Goal: Navigation & Orientation: Find specific page/section

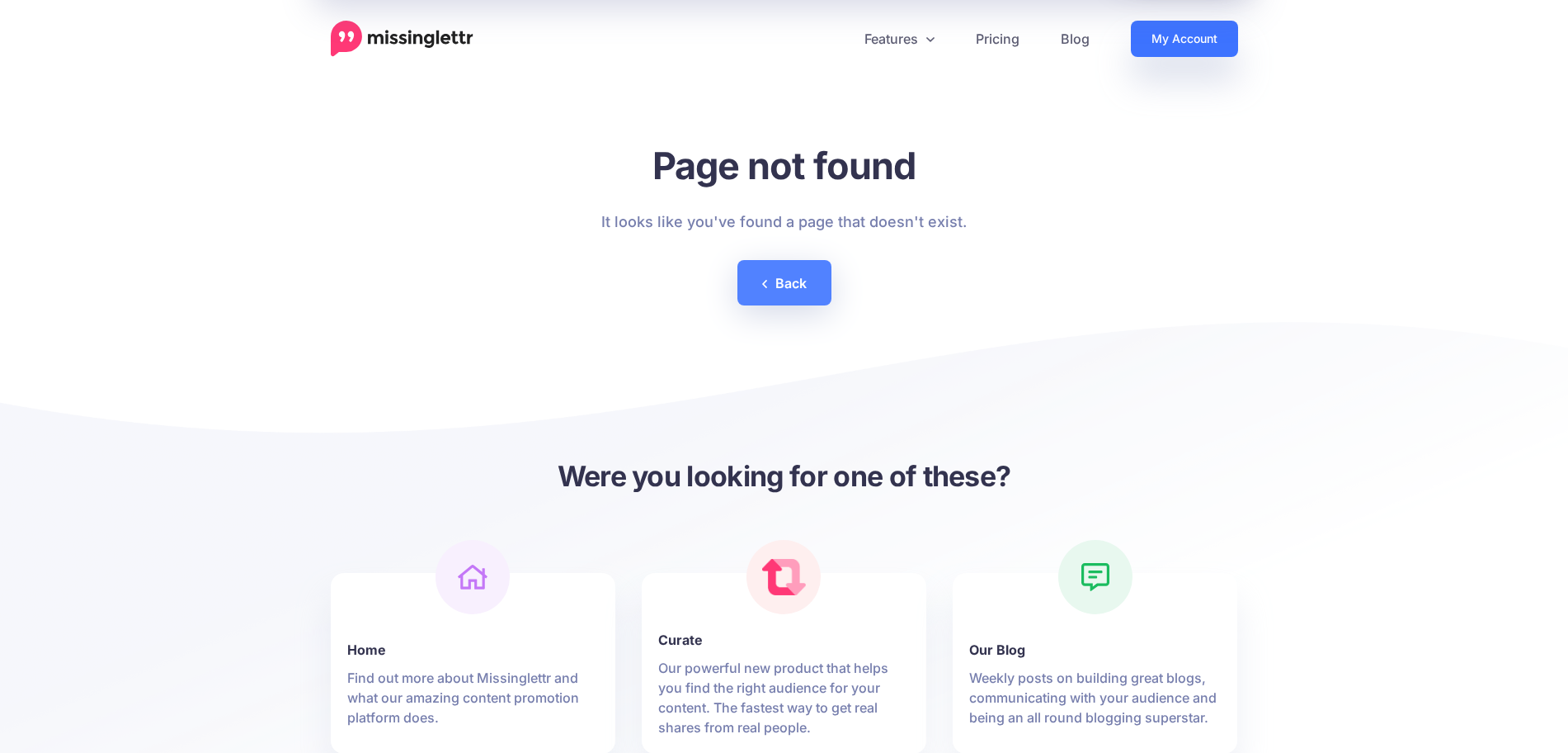
click at [1201, 35] on link "My Account" at bounding box center [1184, 38] width 107 height 36
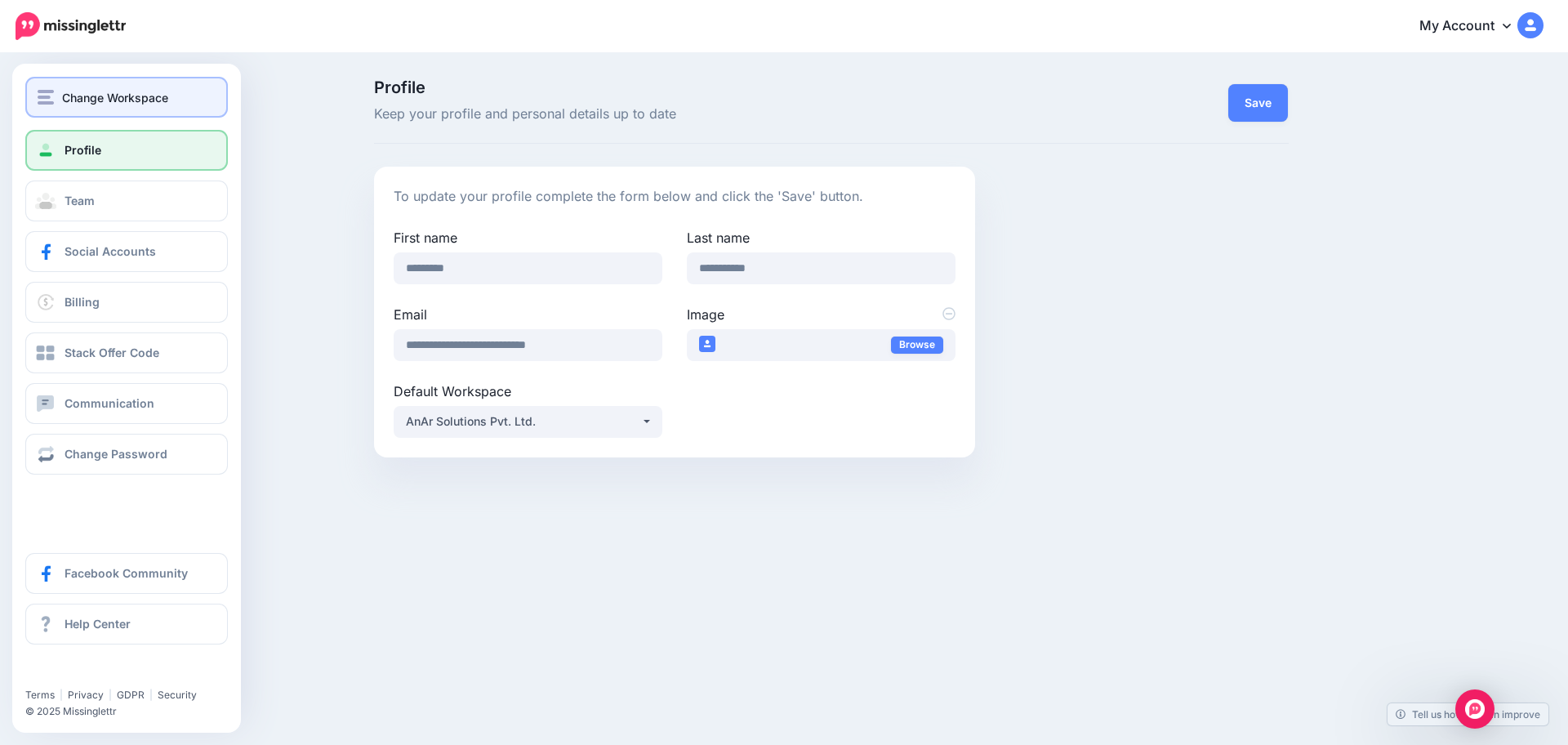
click at [96, 90] on span "Change Workspace" at bounding box center [115, 97] width 106 height 18
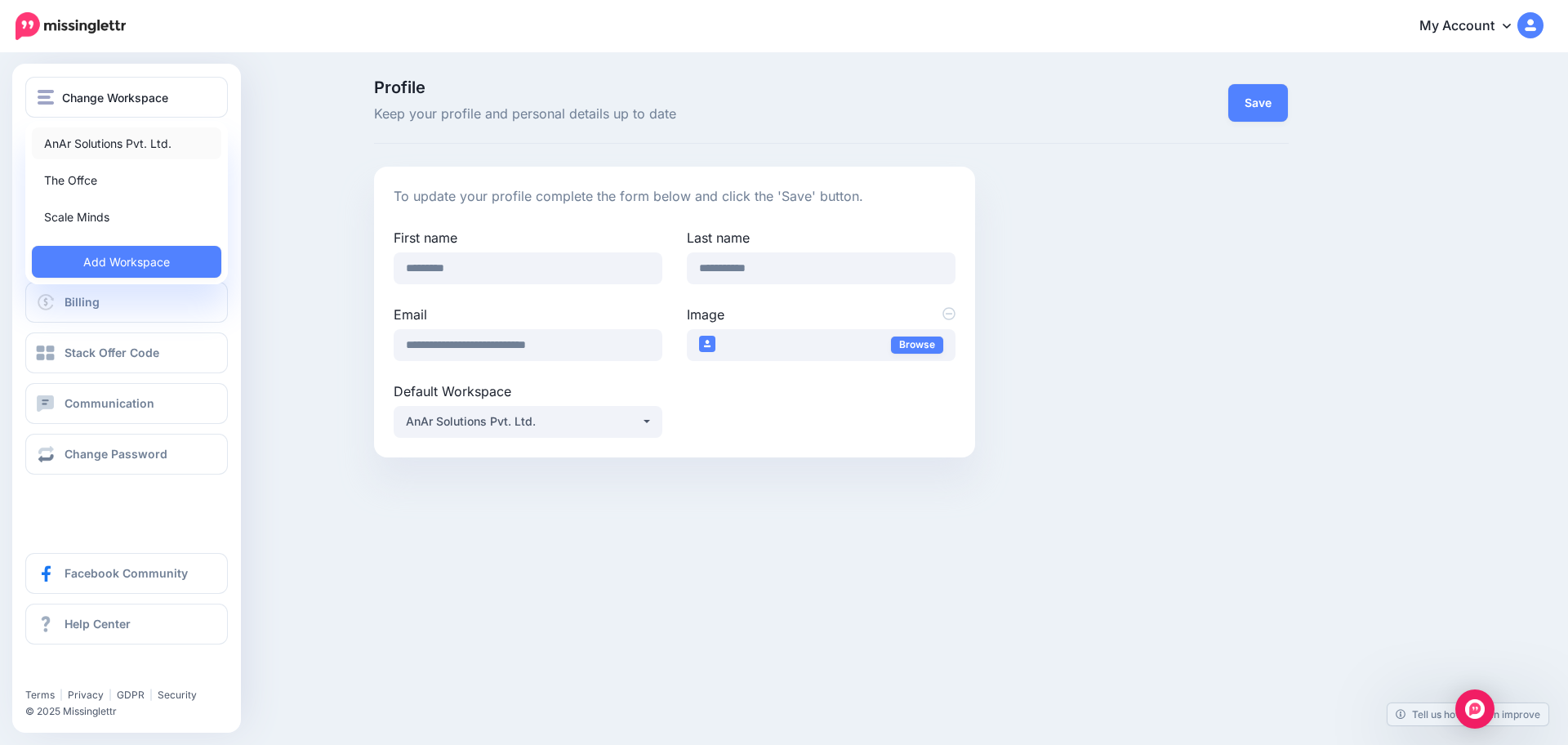
click at [114, 146] on link "AnAr Solutions Pvt. Ltd." at bounding box center [126, 143] width 190 height 32
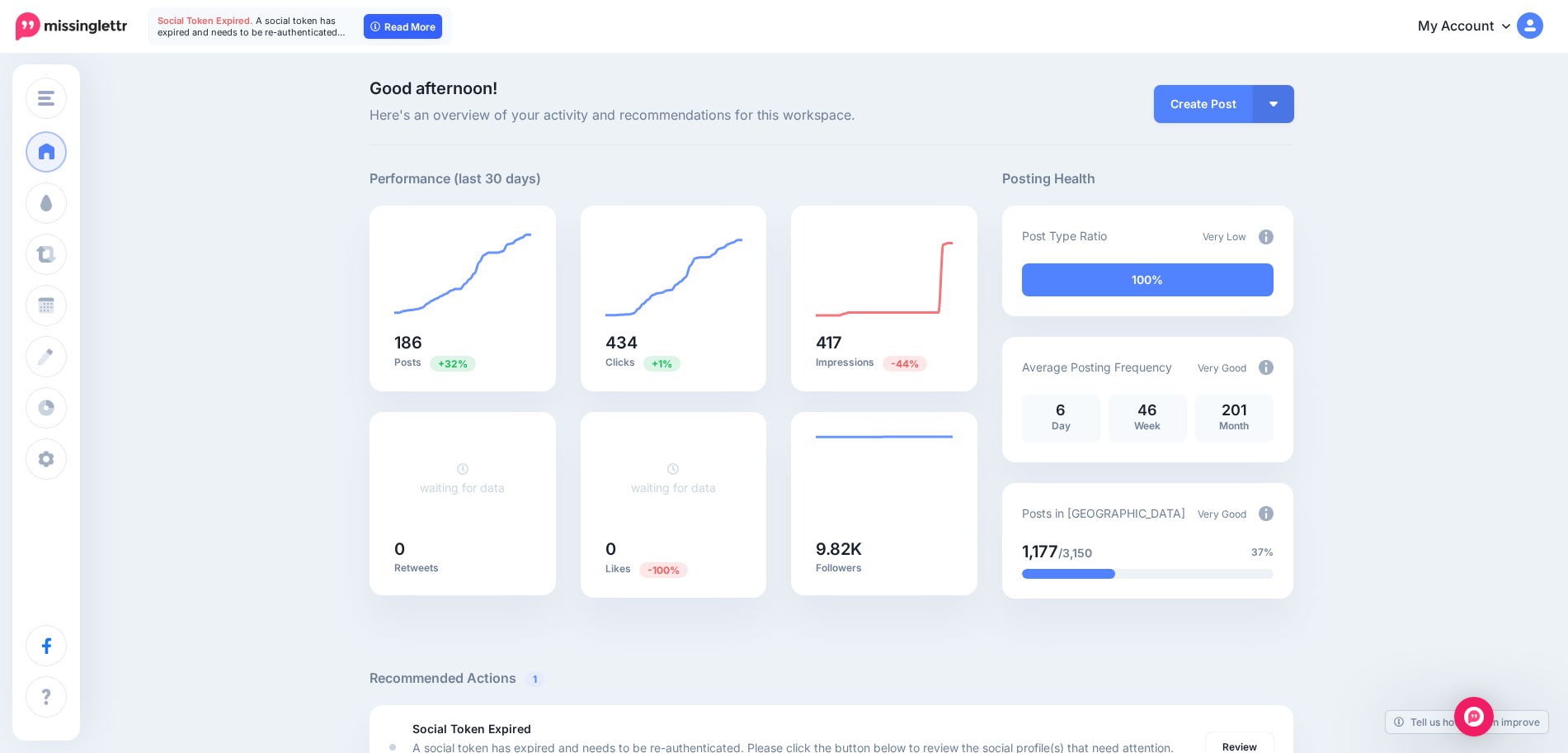
click at [404, 29] on link "Read More" at bounding box center [403, 26] width 79 height 25
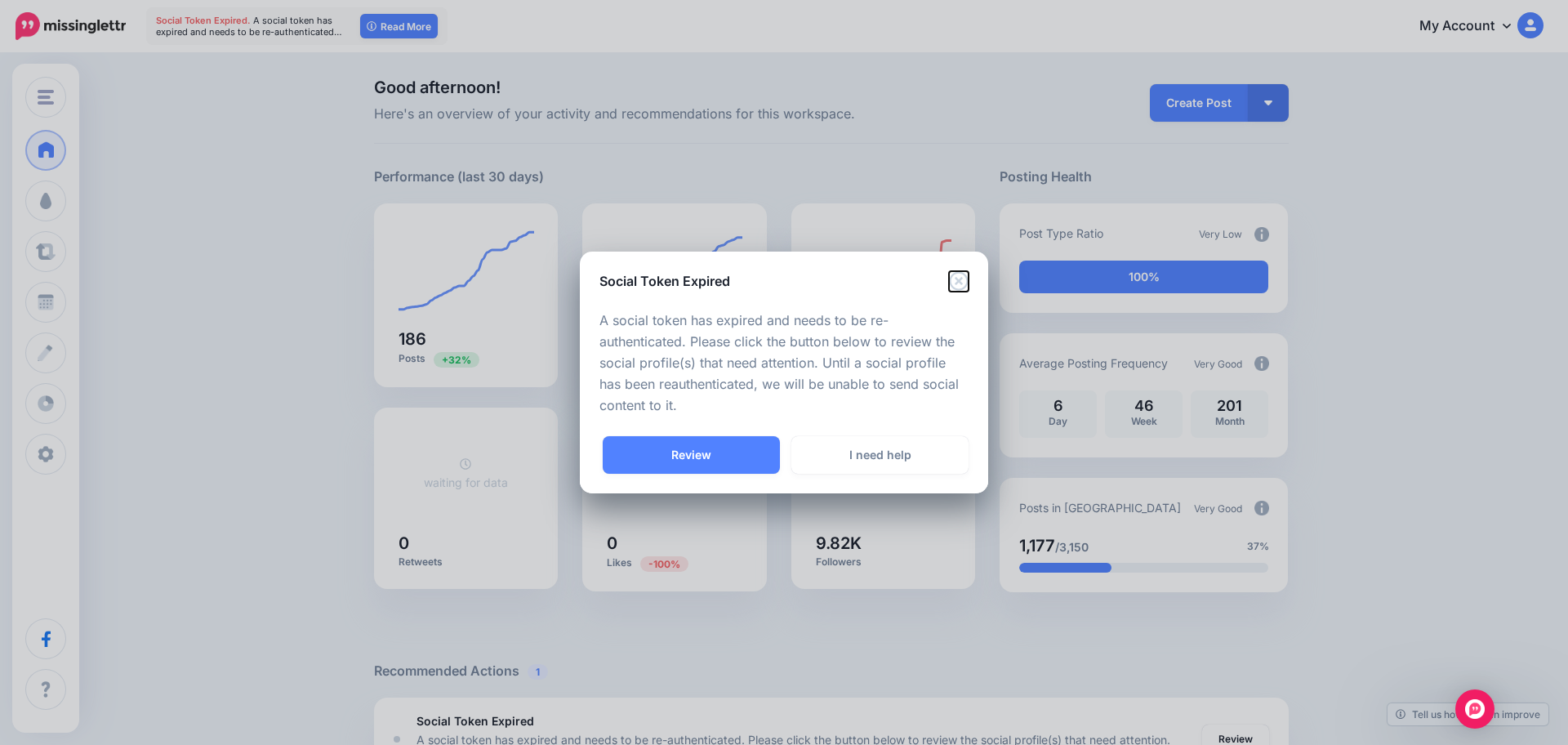
click at [957, 289] on icon "Close" at bounding box center [958, 280] width 19 height 19
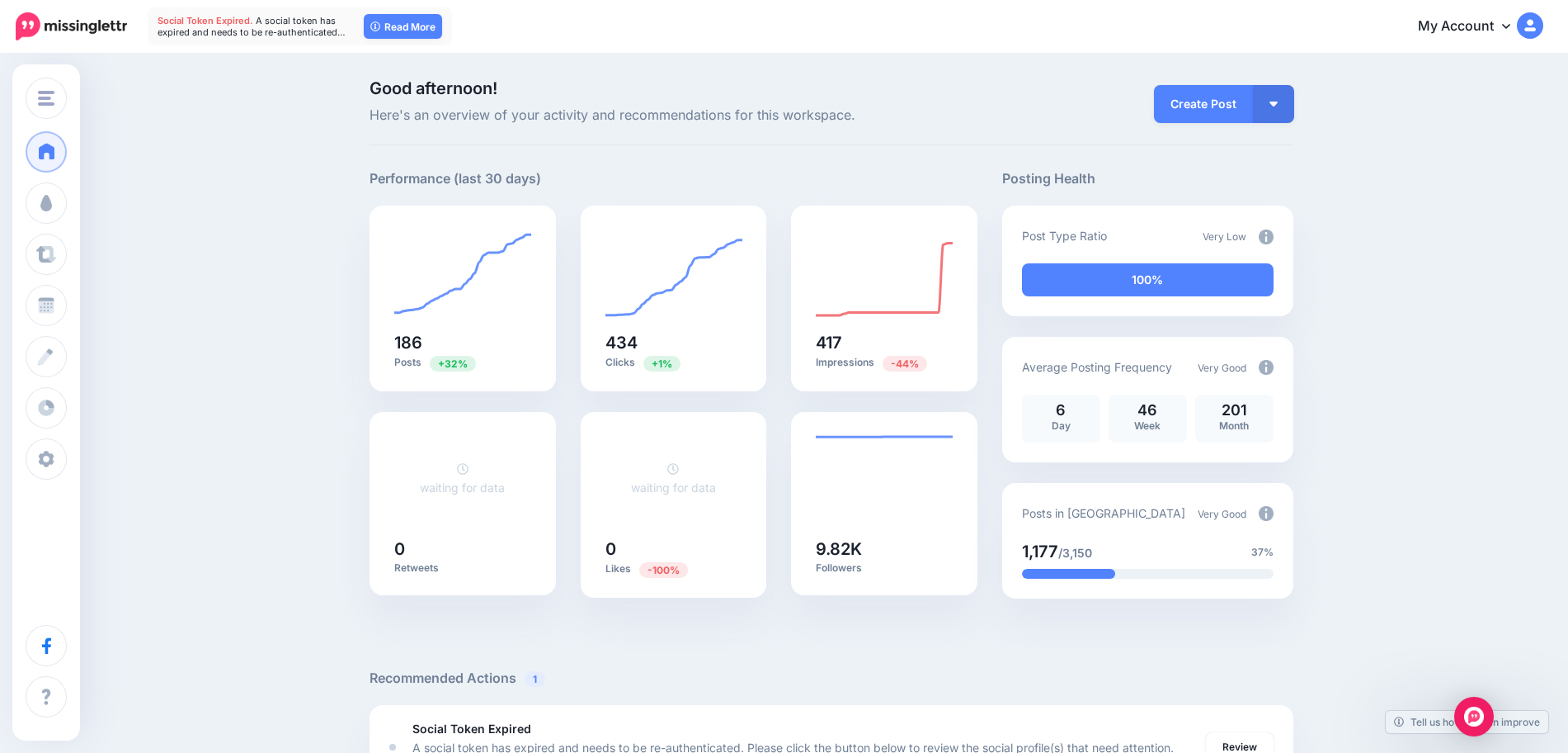
click at [1476, 25] on link "My Account" at bounding box center [1472, 27] width 142 height 41
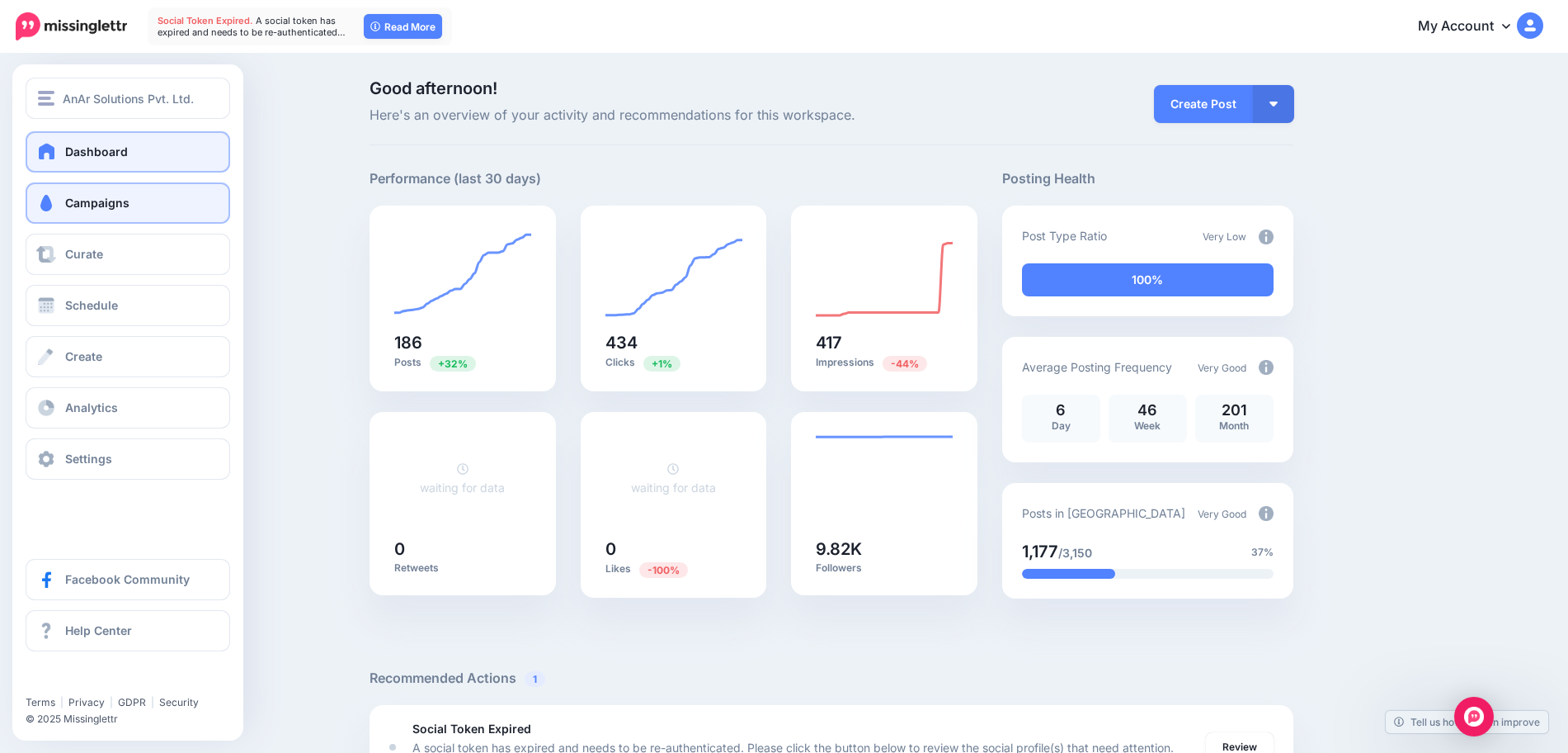
click at [147, 197] on link "Campaigns" at bounding box center [128, 203] width 205 height 42
